Goal: Transaction & Acquisition: Obtain resource

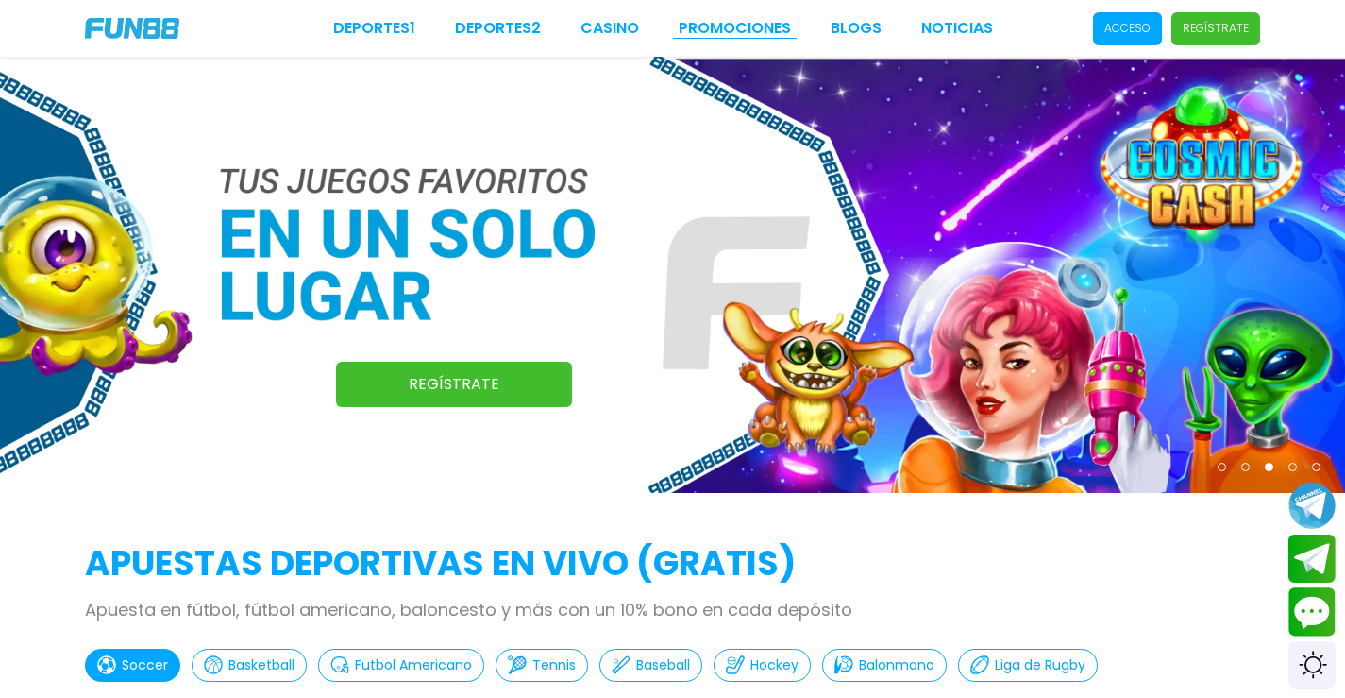
click at [754, 28] on link "Promociones" at bounding box center [735, 28] width 112 height 23
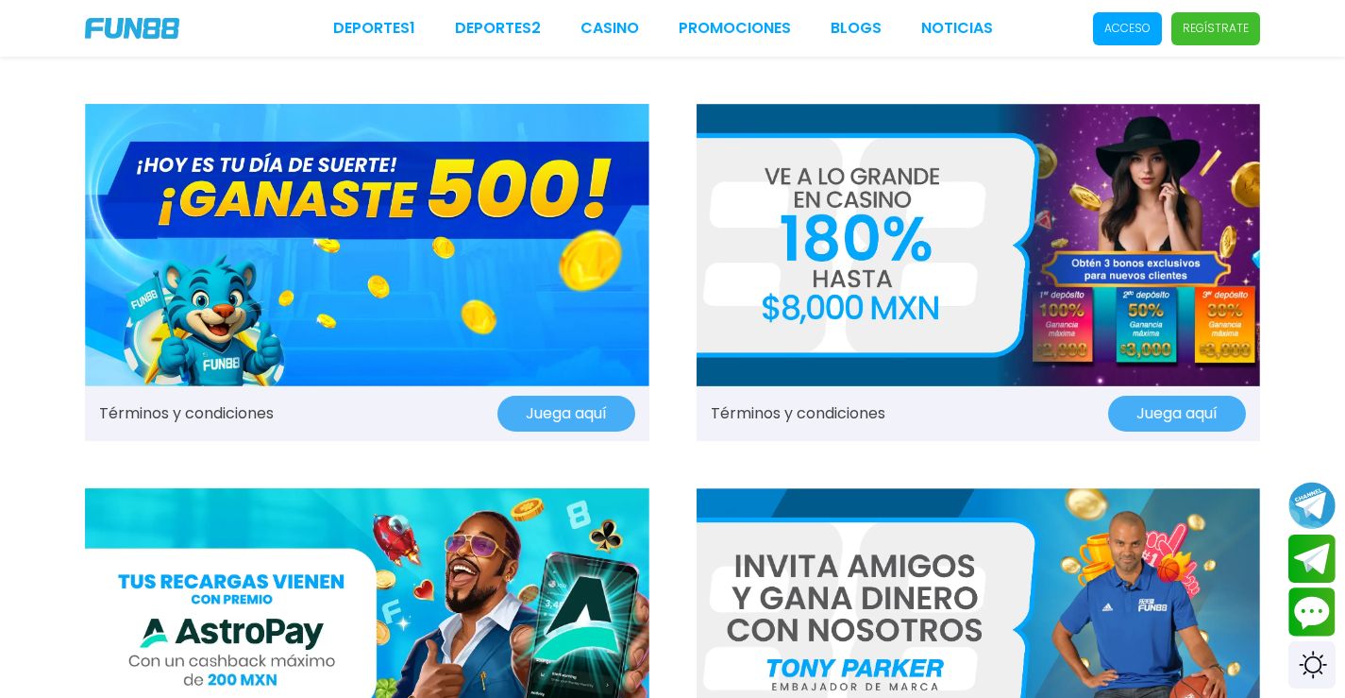
click at [380, 201] on img at bounding box center [367, 245] width 565 height 282
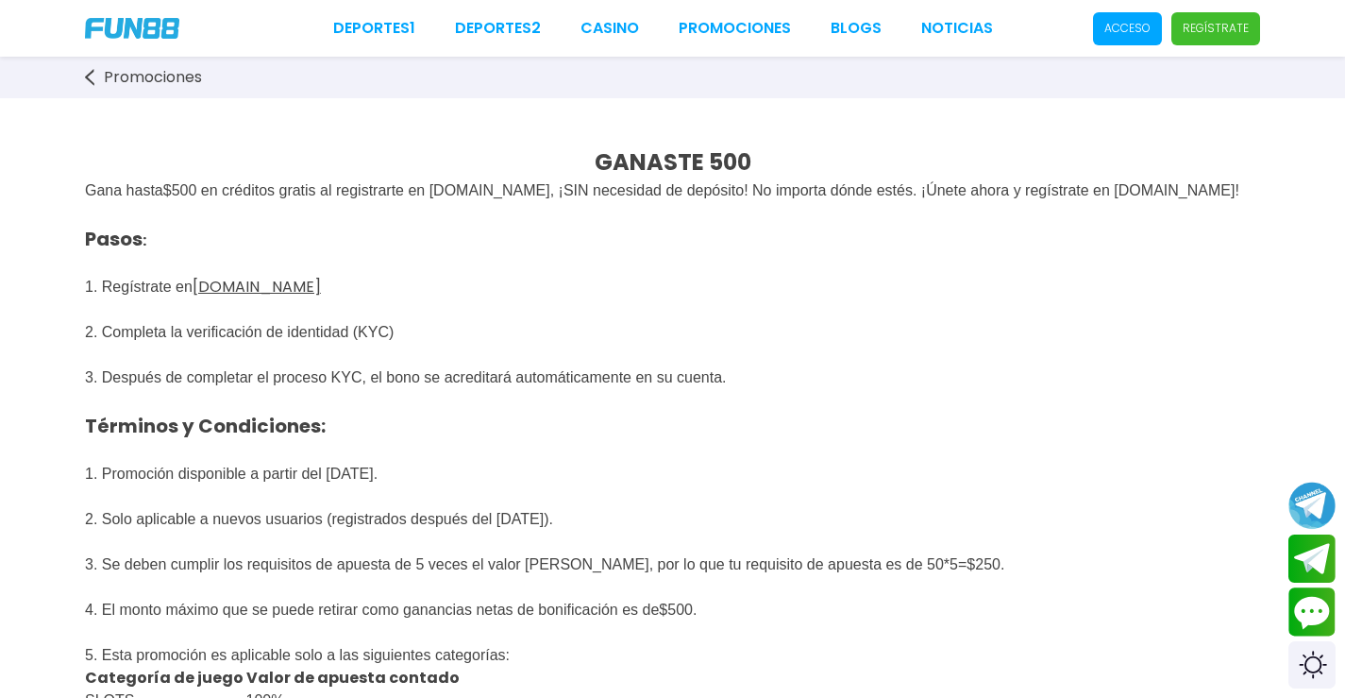
click at [119, 76] on span "Promociones" at bounding box center [153, 77] width 98 height 23
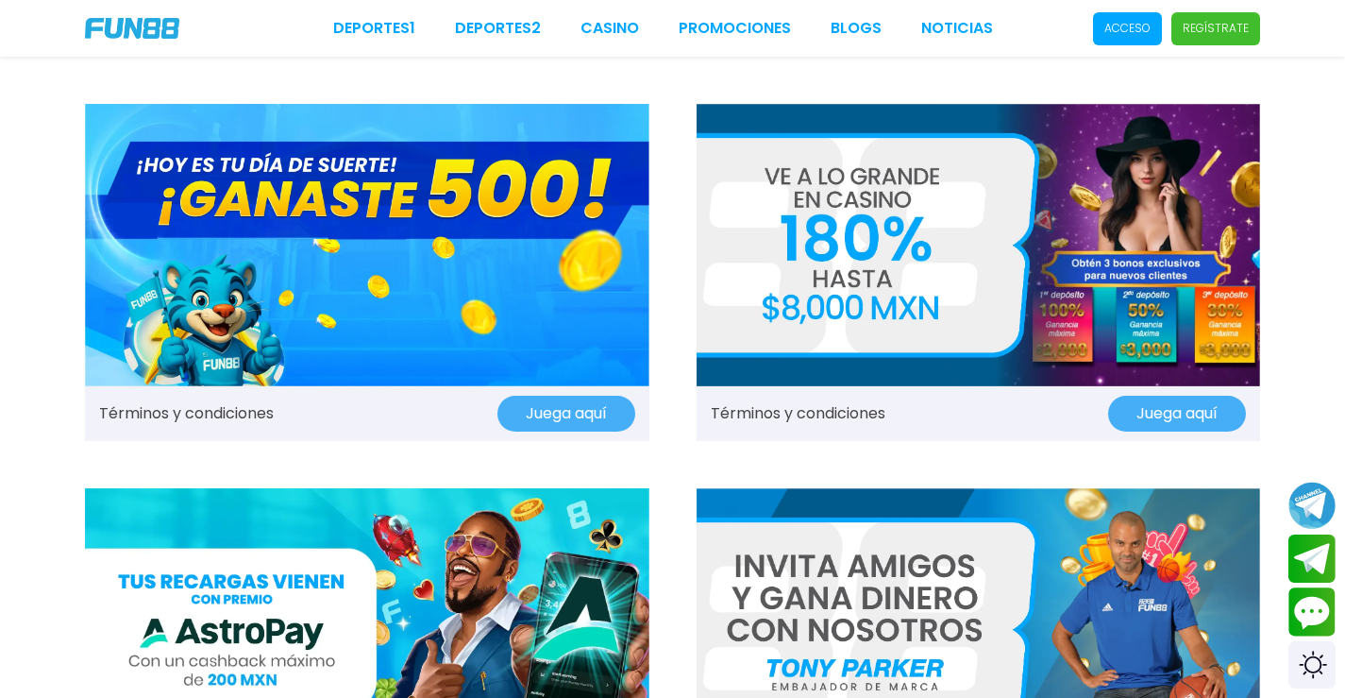
click at [1000, 245] on img at bounding box center [979, 245] width 565 height 282
